Goal: Information Seeking & Learning: Learn about a topic

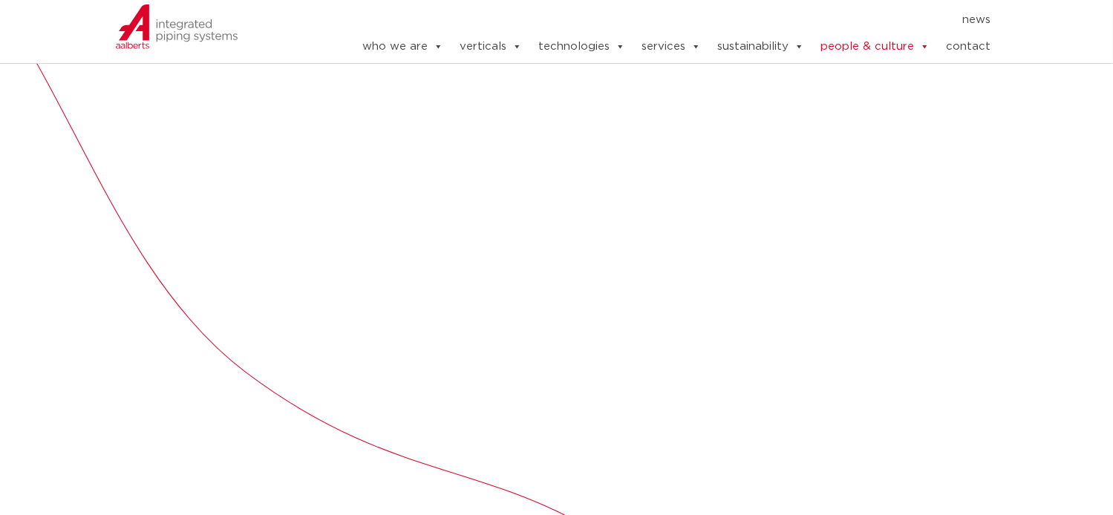
scroll to position [487, 0]
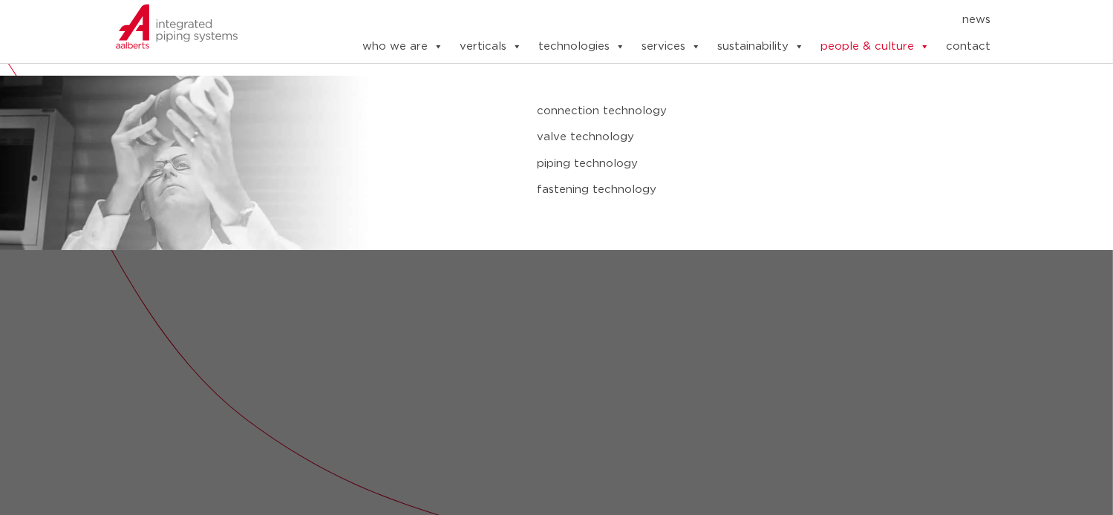
click at [566, 164] on link "piping technology" at bounding box center [746, 163] width 418 height 19
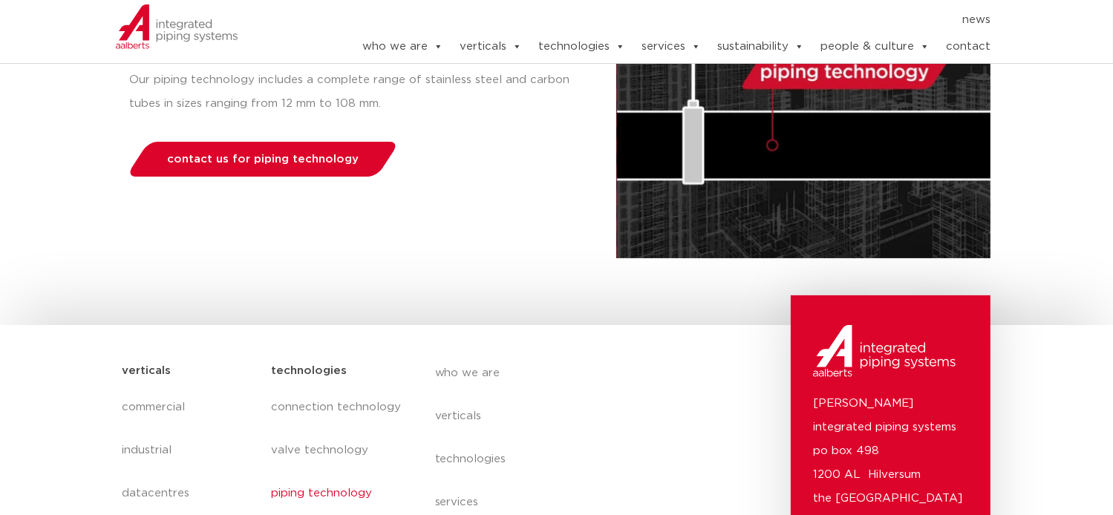
scroll to position [282, 0]
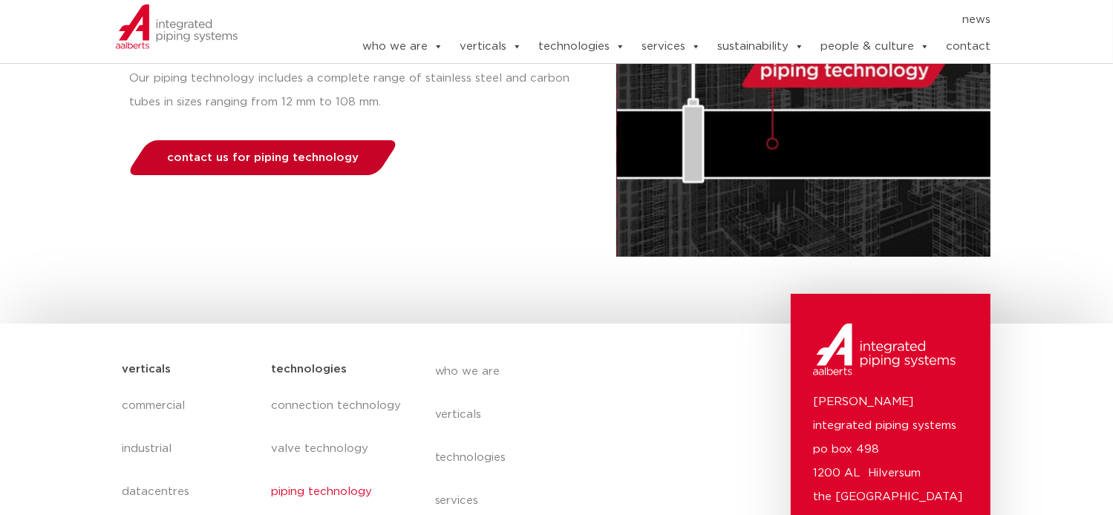
click at [275, 161] on span "contact us for piping technology" at bounding box center [262, 157] width 191 height 11
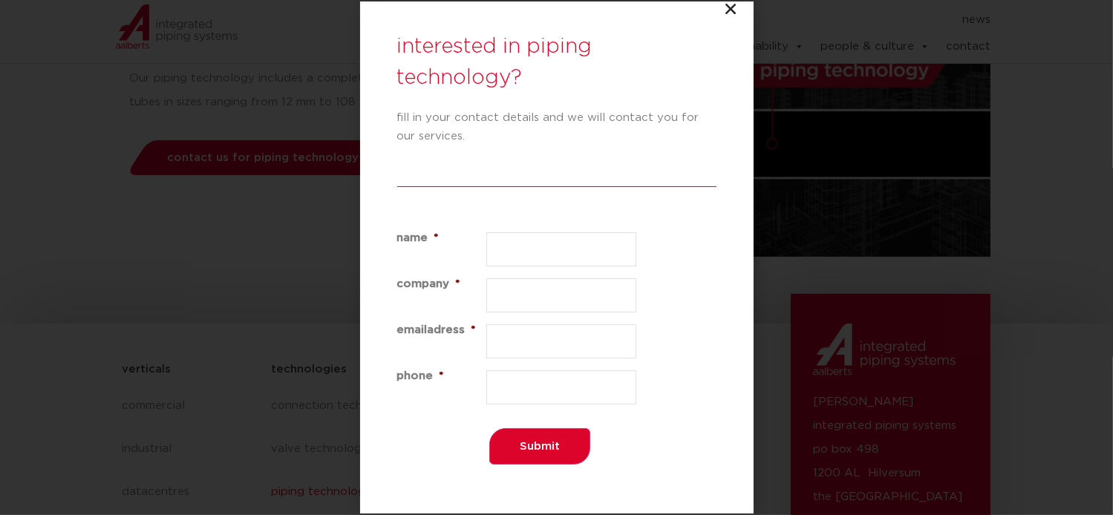
click at [731, 13] on icon "Close" at bounding box center [731, 8] width 15 height 15
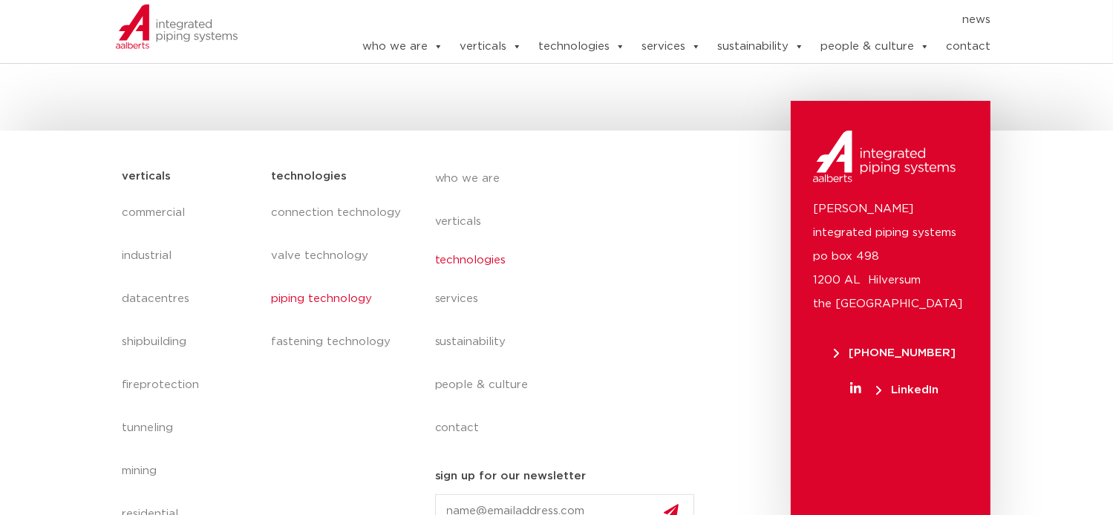
scroll to position [507, 0]
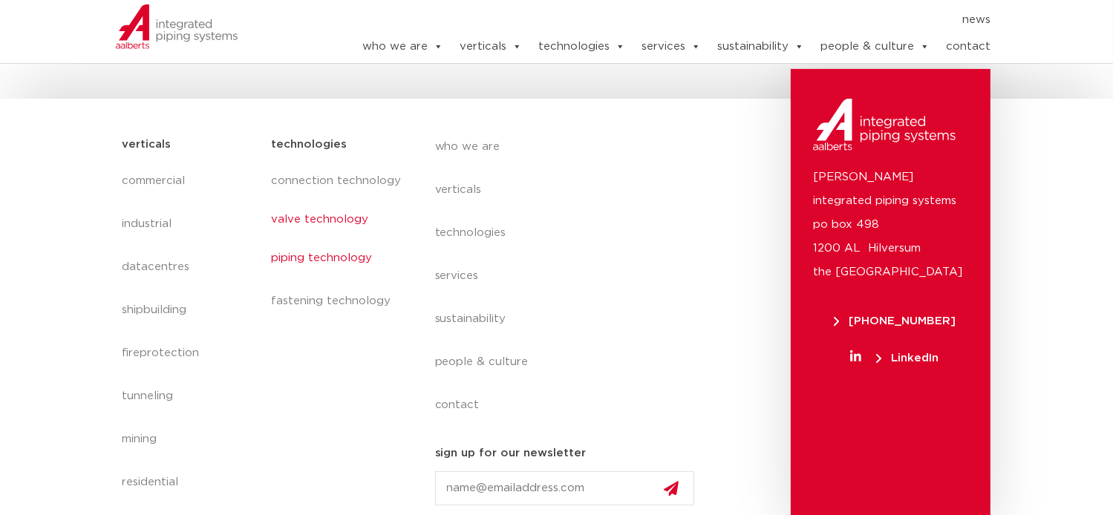
click at [336, 223] on link "valve technology" at bounding box center [338, 220] width 134 height 34
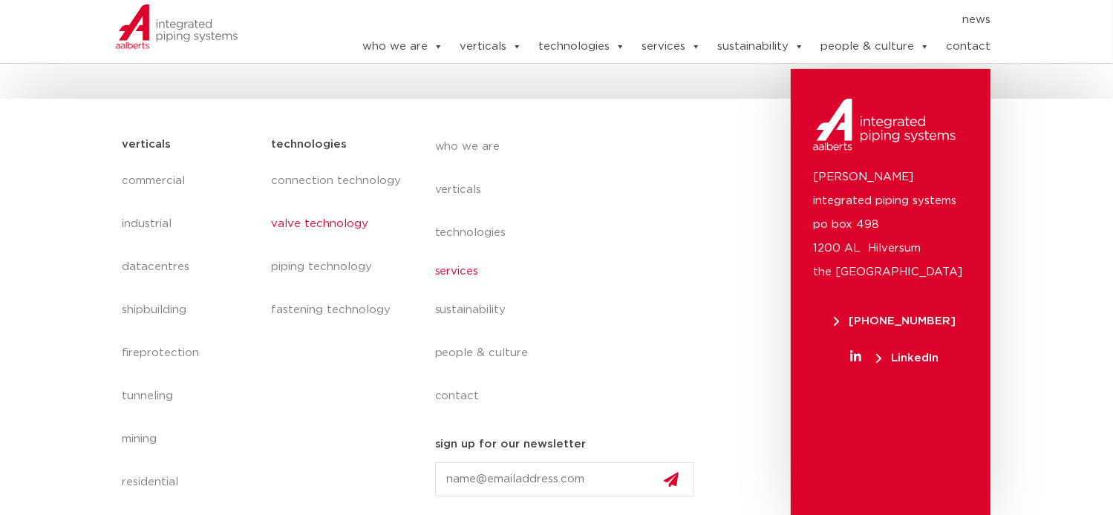
click at [448, 268] on link "services" at bounding box center [571, 272] width 272 height 34
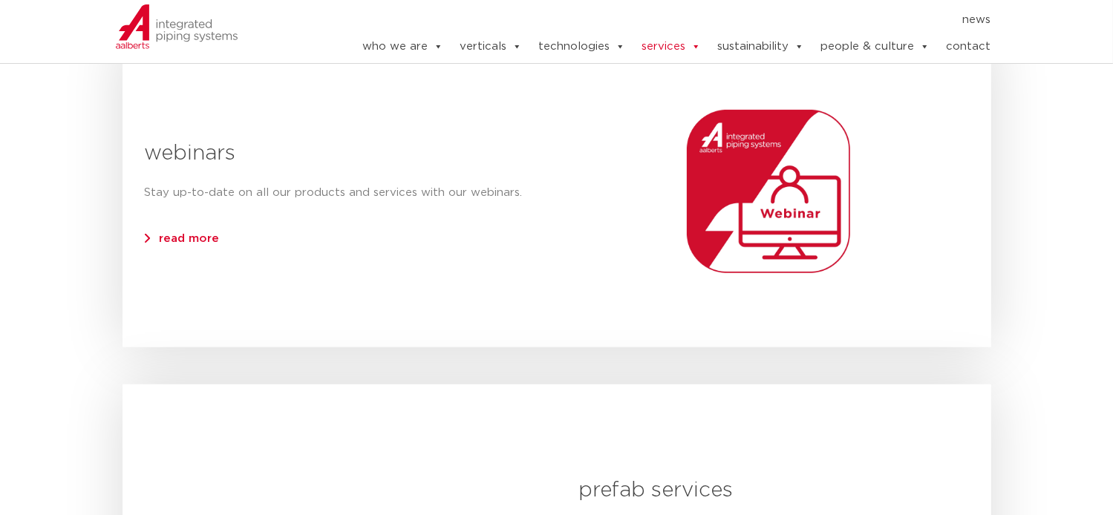
scroll to position [940, 0]
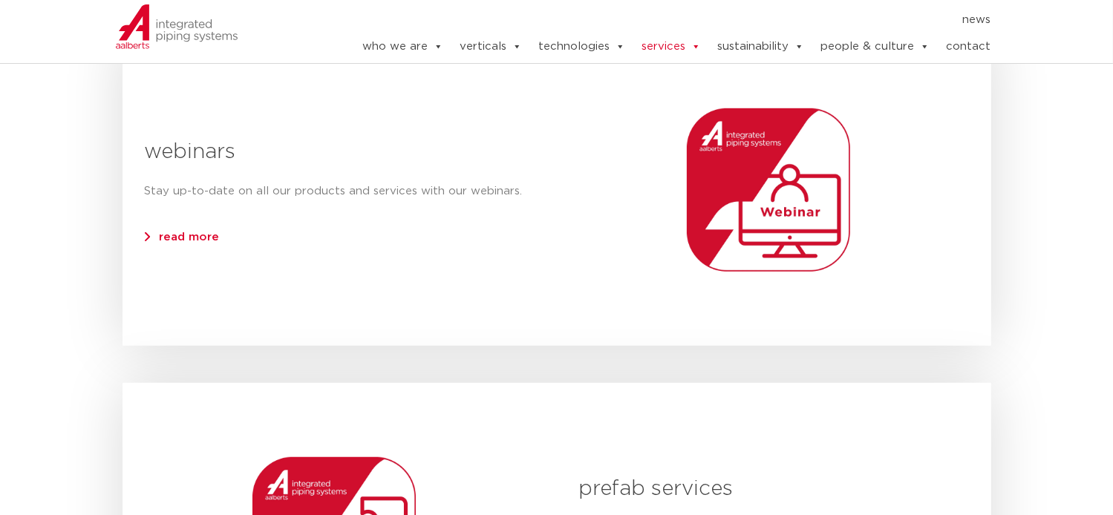
click at [203, 238] on span "read more" at bounding box center [190, 237] width 60 height 11
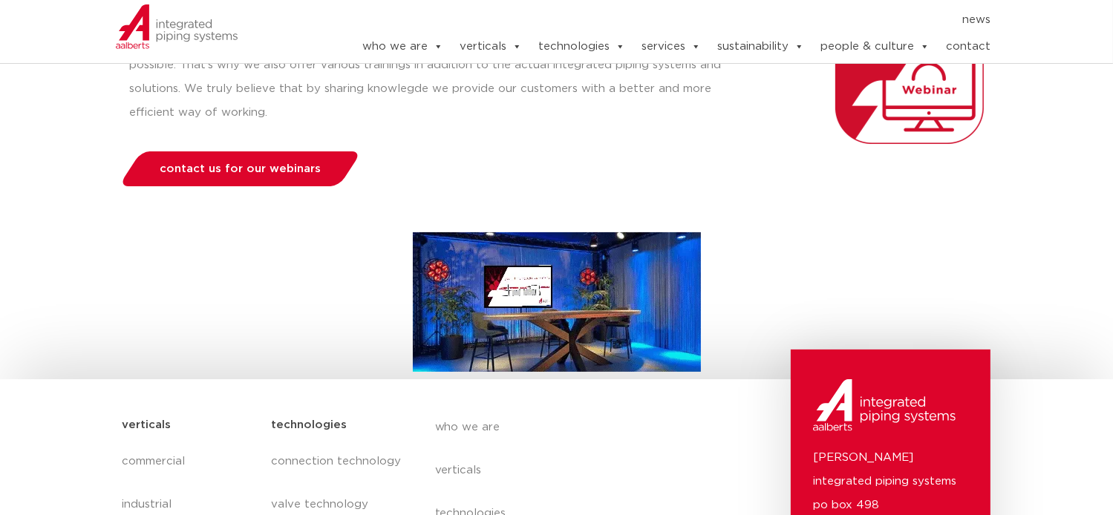
scroll to position [283, 0]
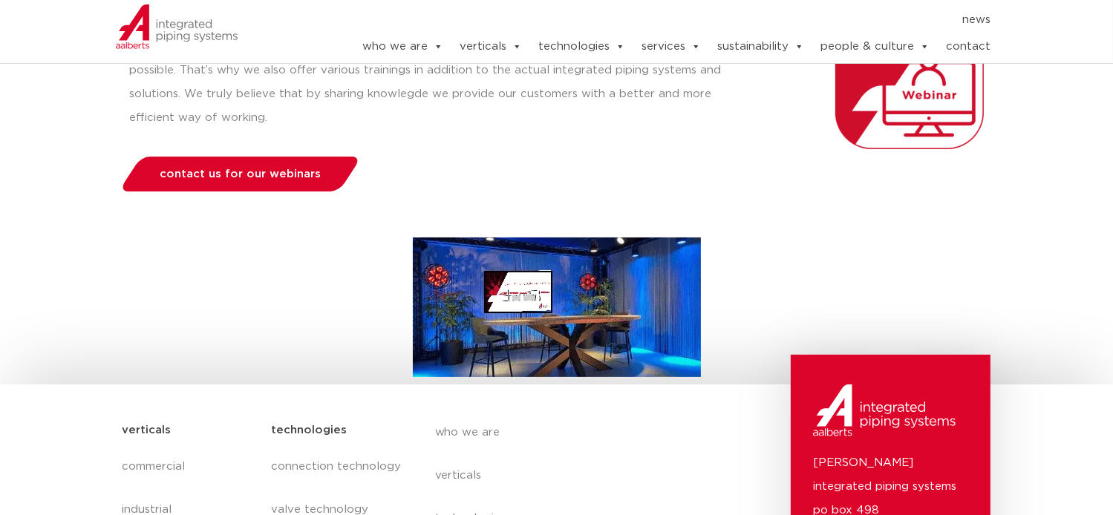
click at [188, 29] on img at bounding box center [176, 26] width 123 height 45
